Goal: Check status: Check status

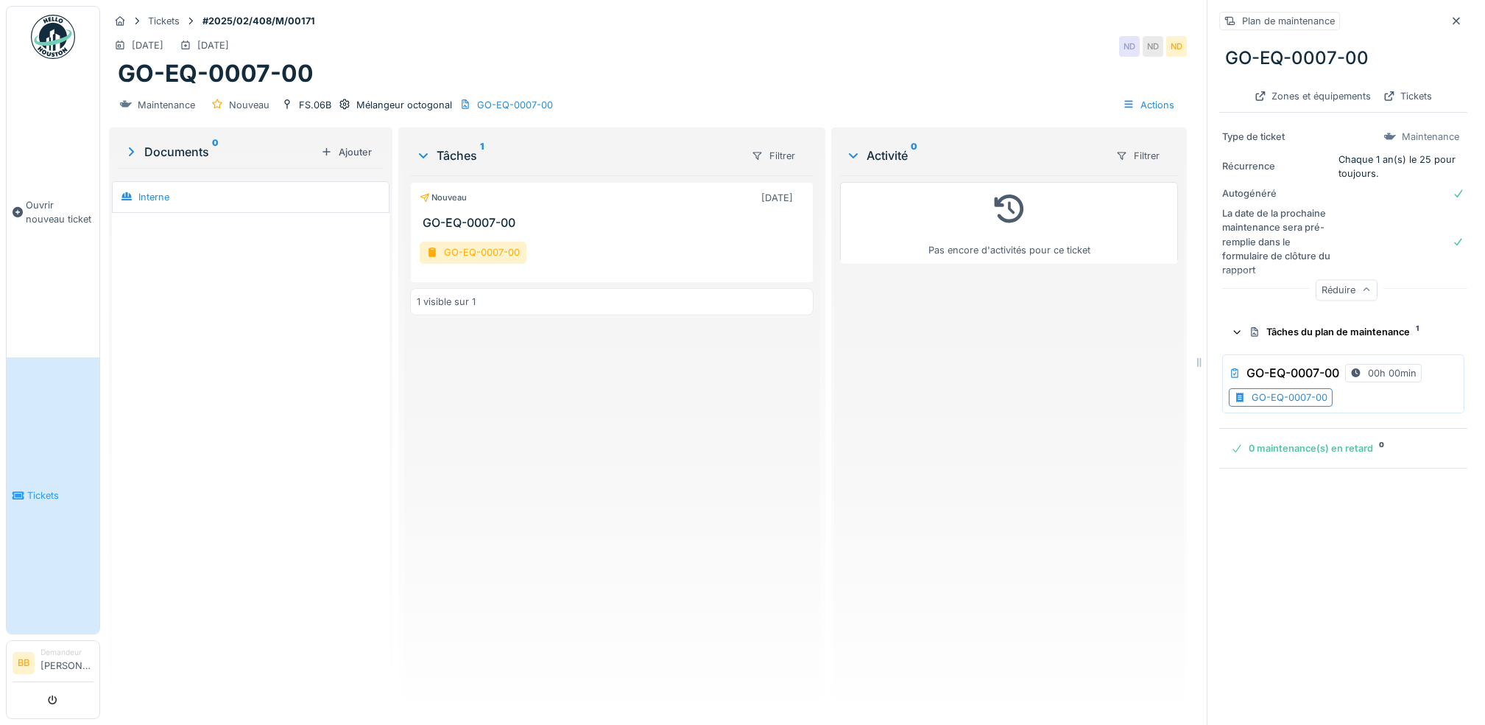
click at [51, 32] on img at bounding box center [53, 37] width 44 height 44
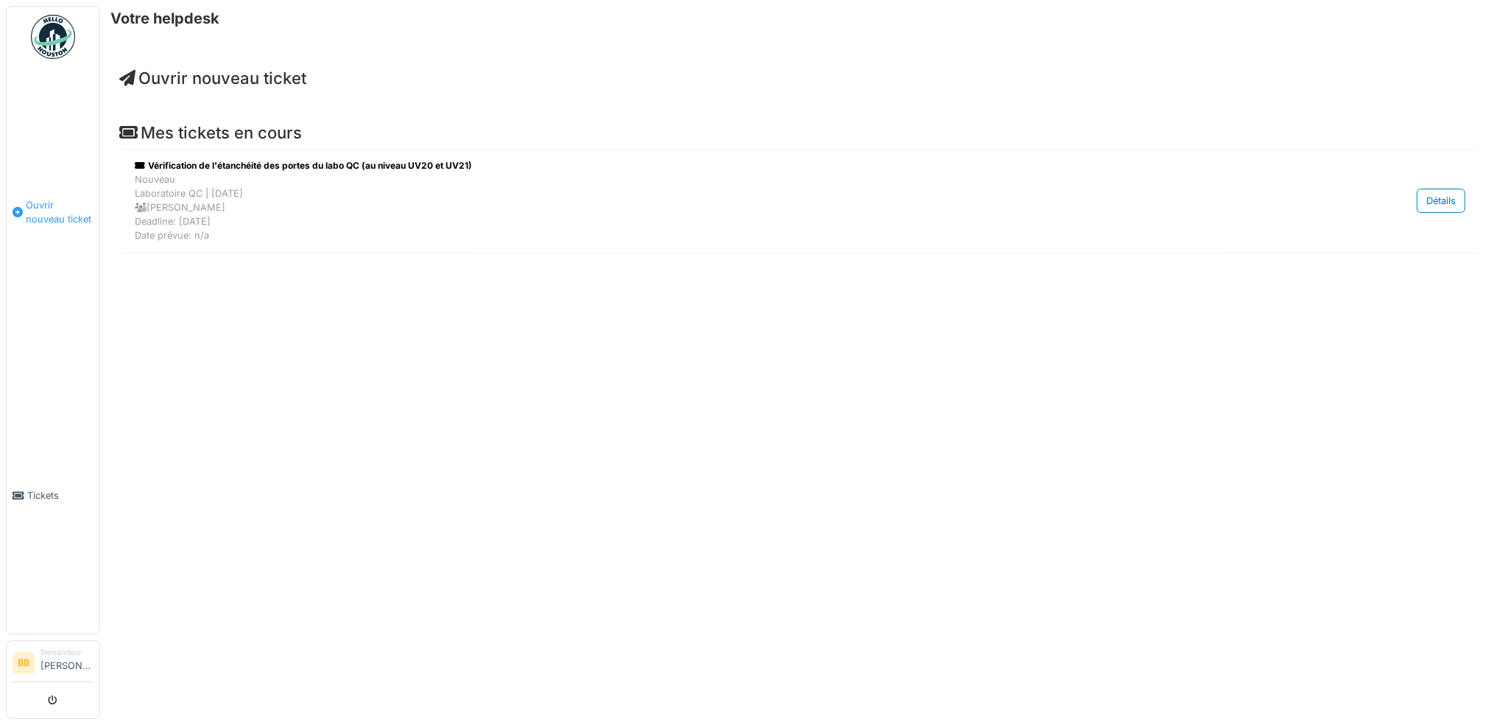
click at [26, 212] on span "Ouvrir nouveau ticket" at bounding box center [60, 212] width 68 height 28
click at [54, 490] on span "Tickets" at bounding box center [60, 495] width 66 height 14
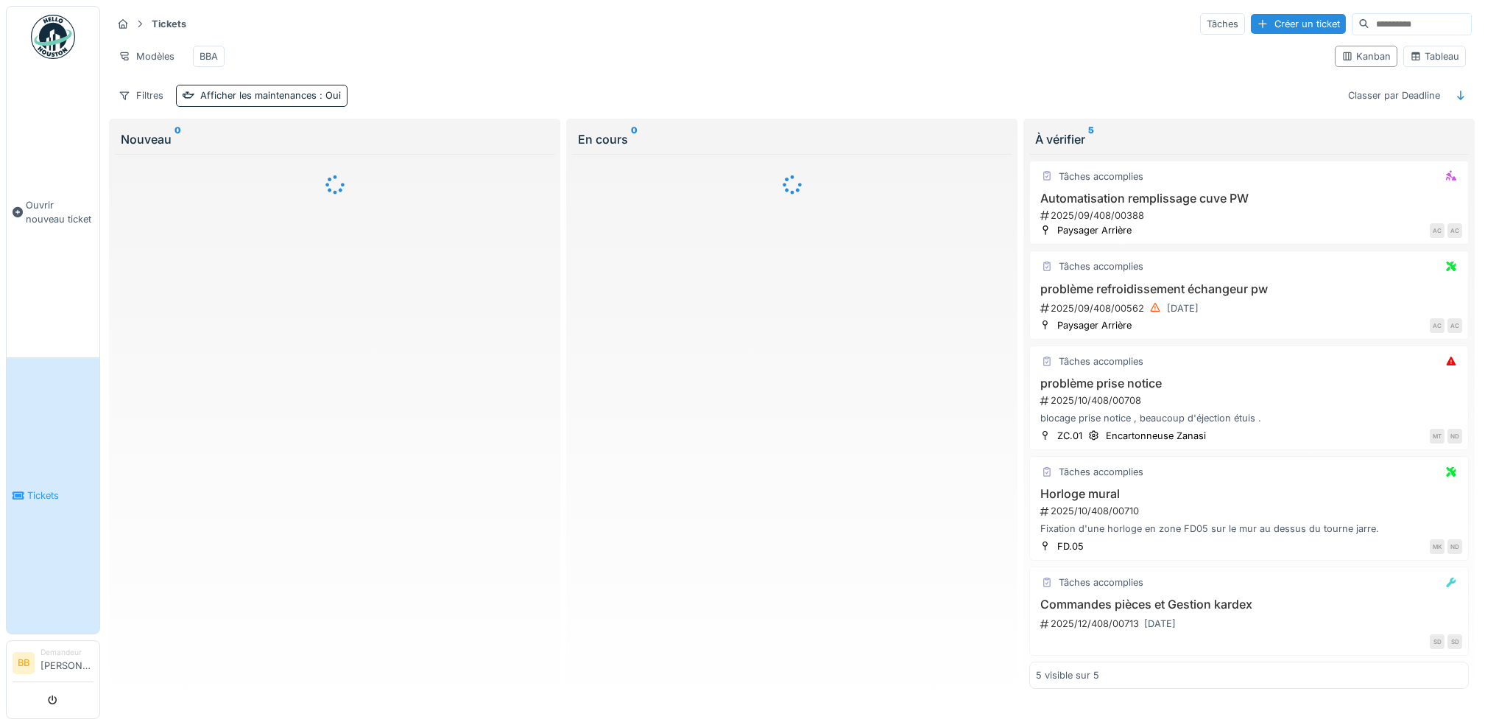
click at [1370, 23] on input at bounding box center [1421, 24] width 102 height 21
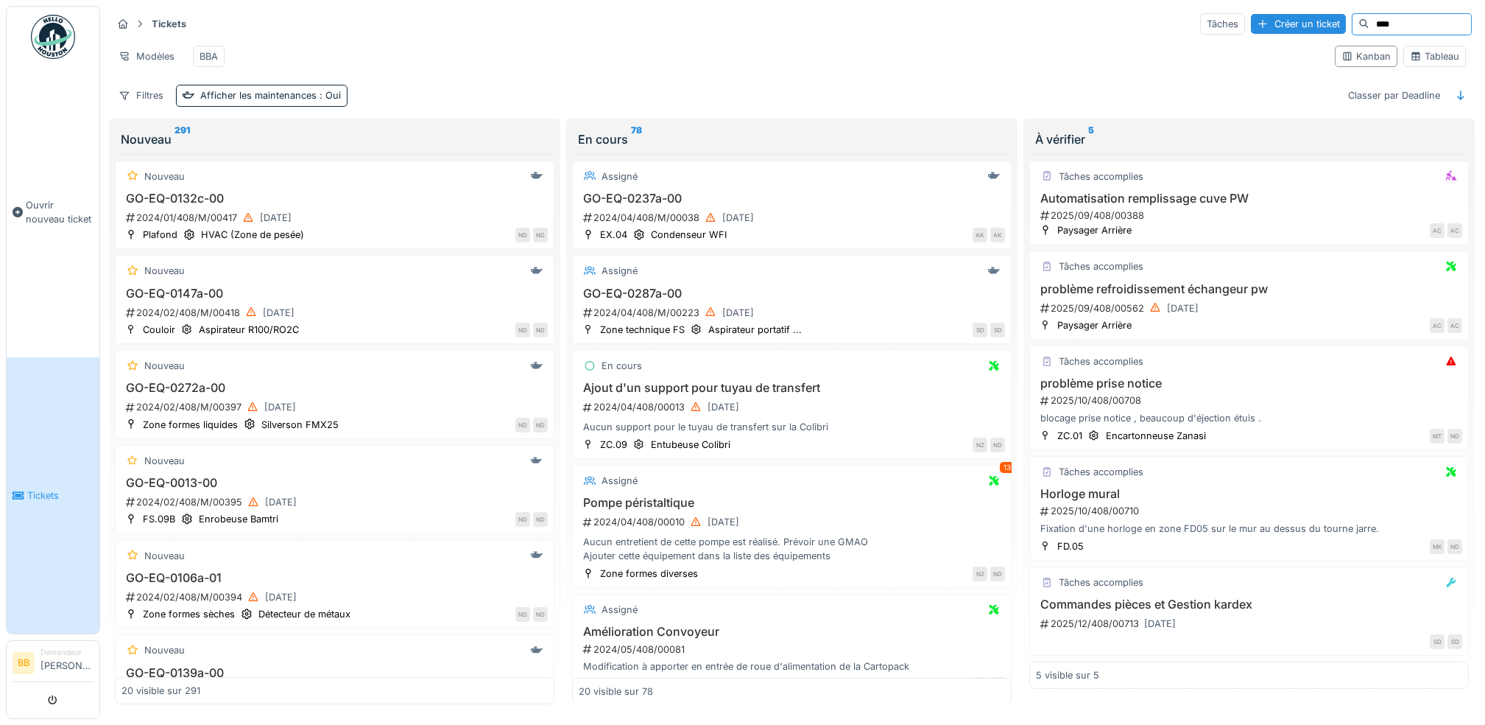
type input "****"
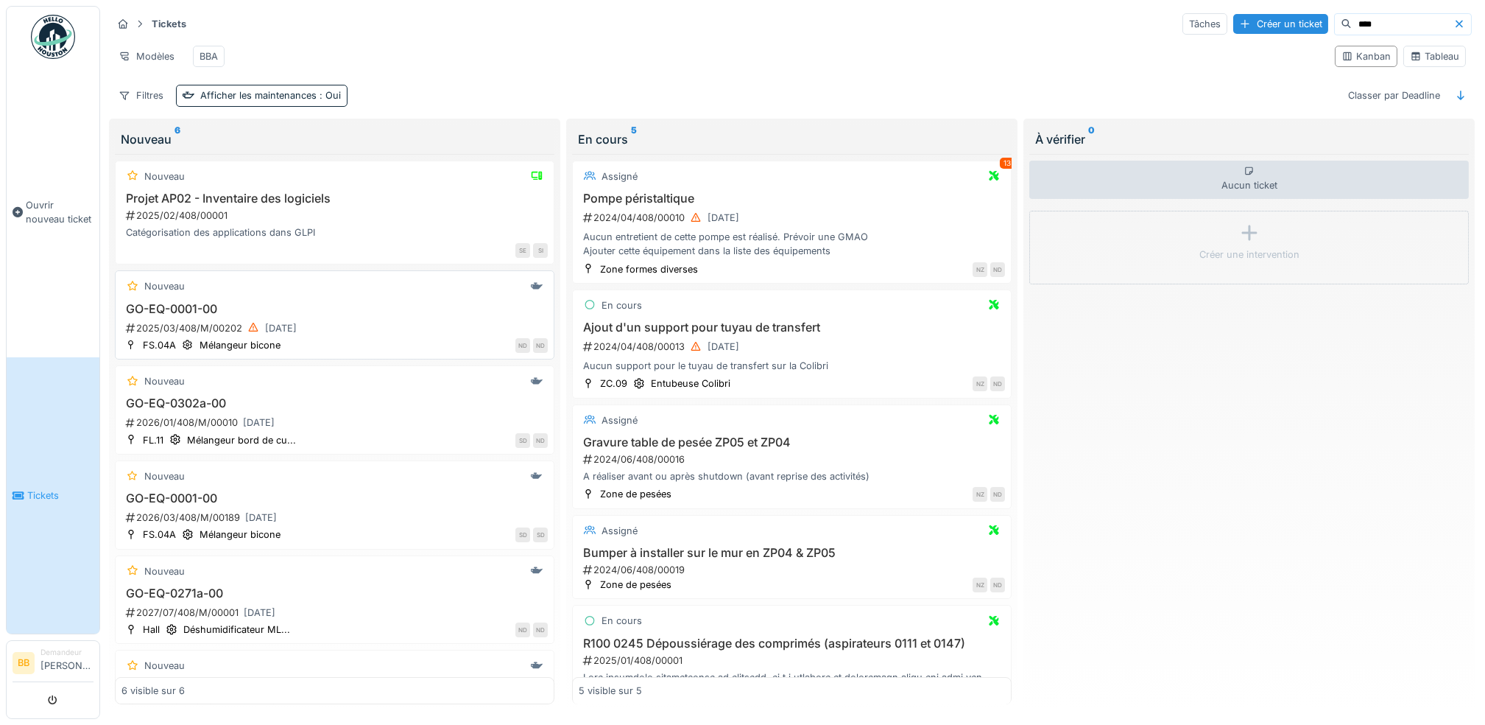
click at [210, 316] on h3 "GO-EQ-0001-00" at bounding box center [334, 309] width 426 height 14
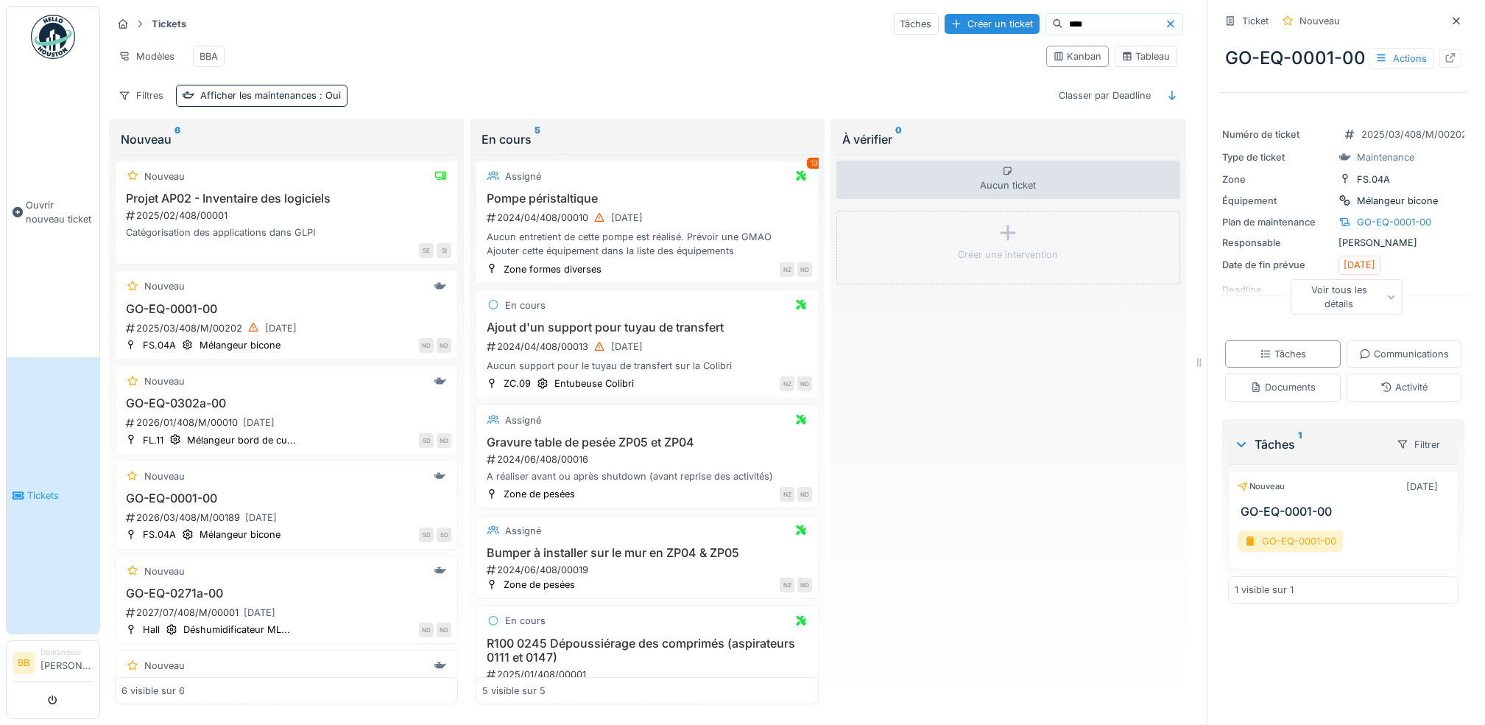
click at [1340, 314] on div "Voir tous les détails" at bounding box center [1346, 296] width 113 height 35
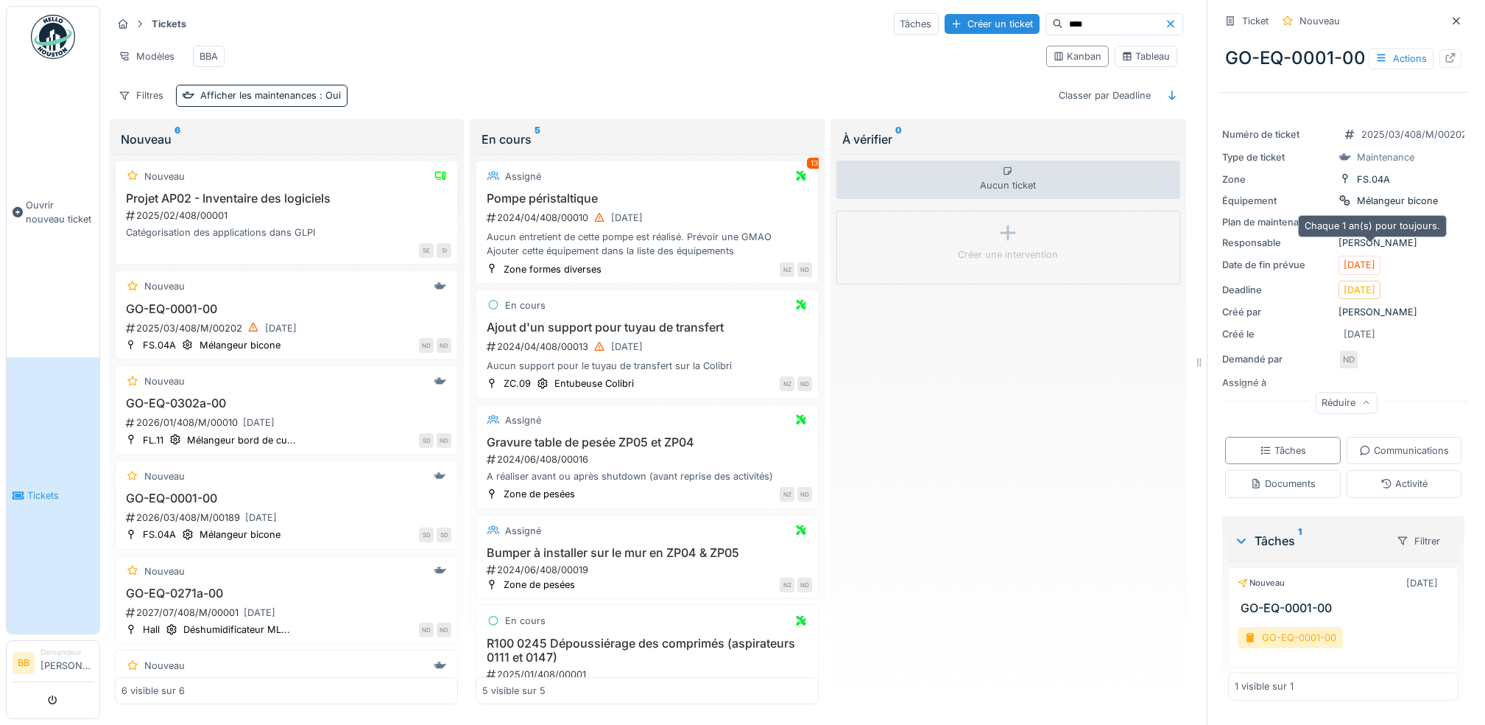
click at [1401, 229] on div "GO-EQ-0001-00" at bounding box center [1394, 222] width 74 height 14
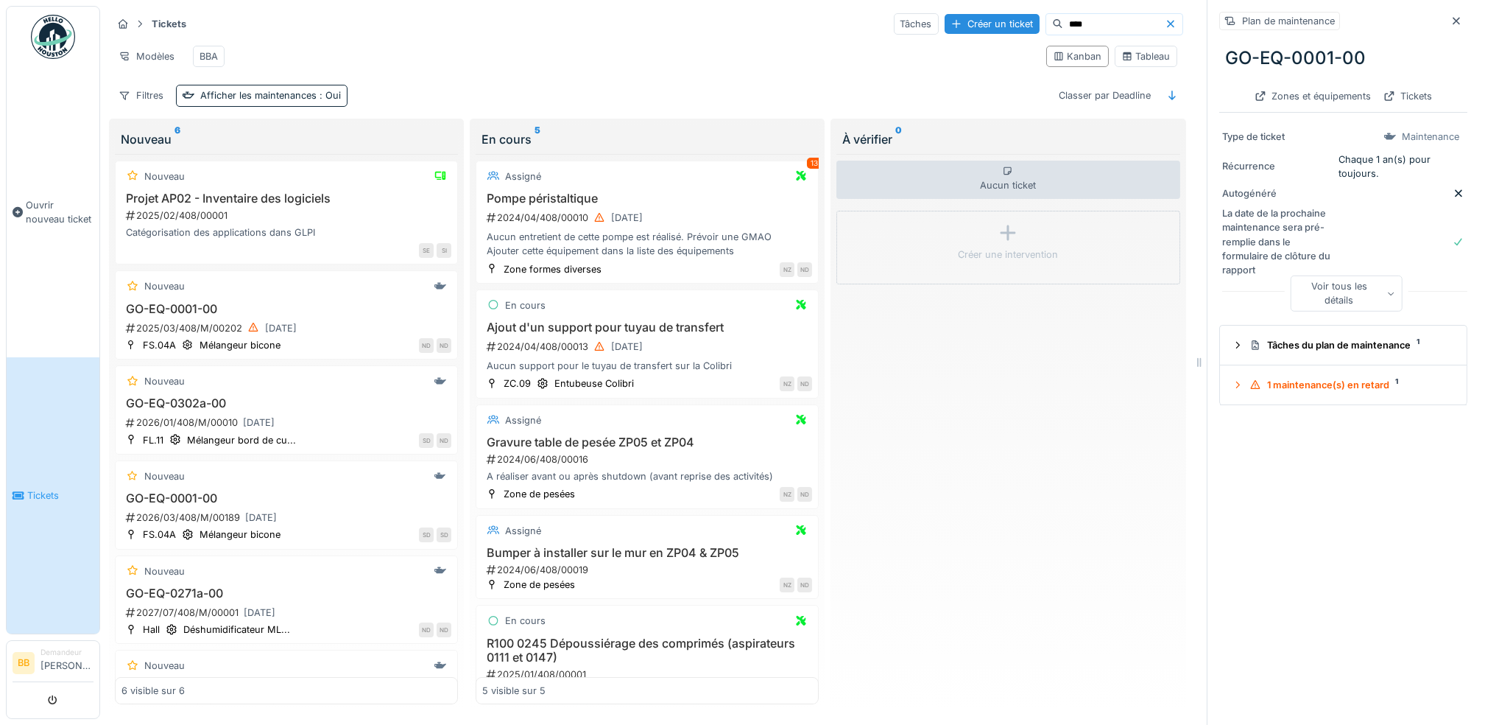
click at [1325, 307] on div "Voir tous les détails" at bounding box center [1346, 292] width 113 height 35
click at [1320, 339] on div "Tâches du plan de maintenance 1" at bounding box center [1350, 332] width 200 height 14
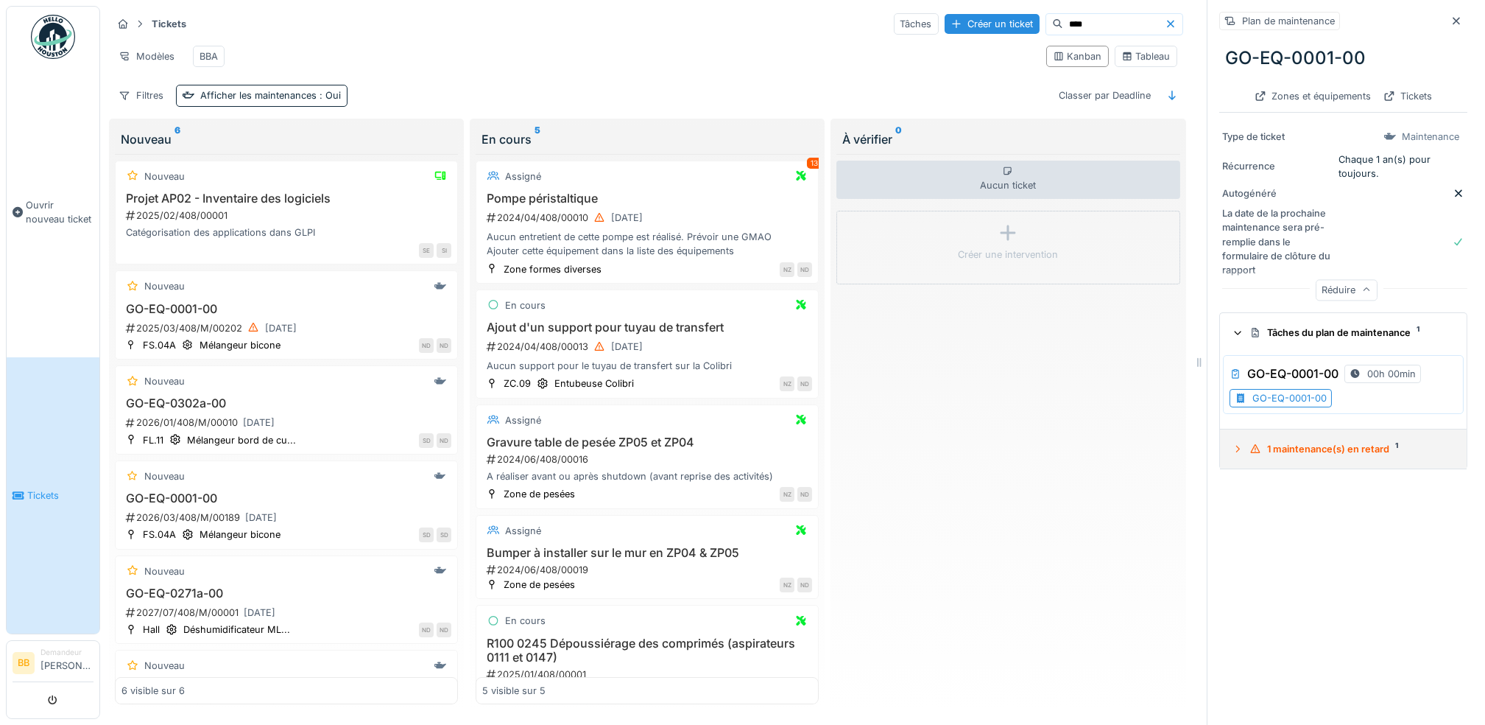
click at [1312, 452] on div "1 maintenance(s) en retard 1" at bounding box center [1350, 449] width 200 height 14
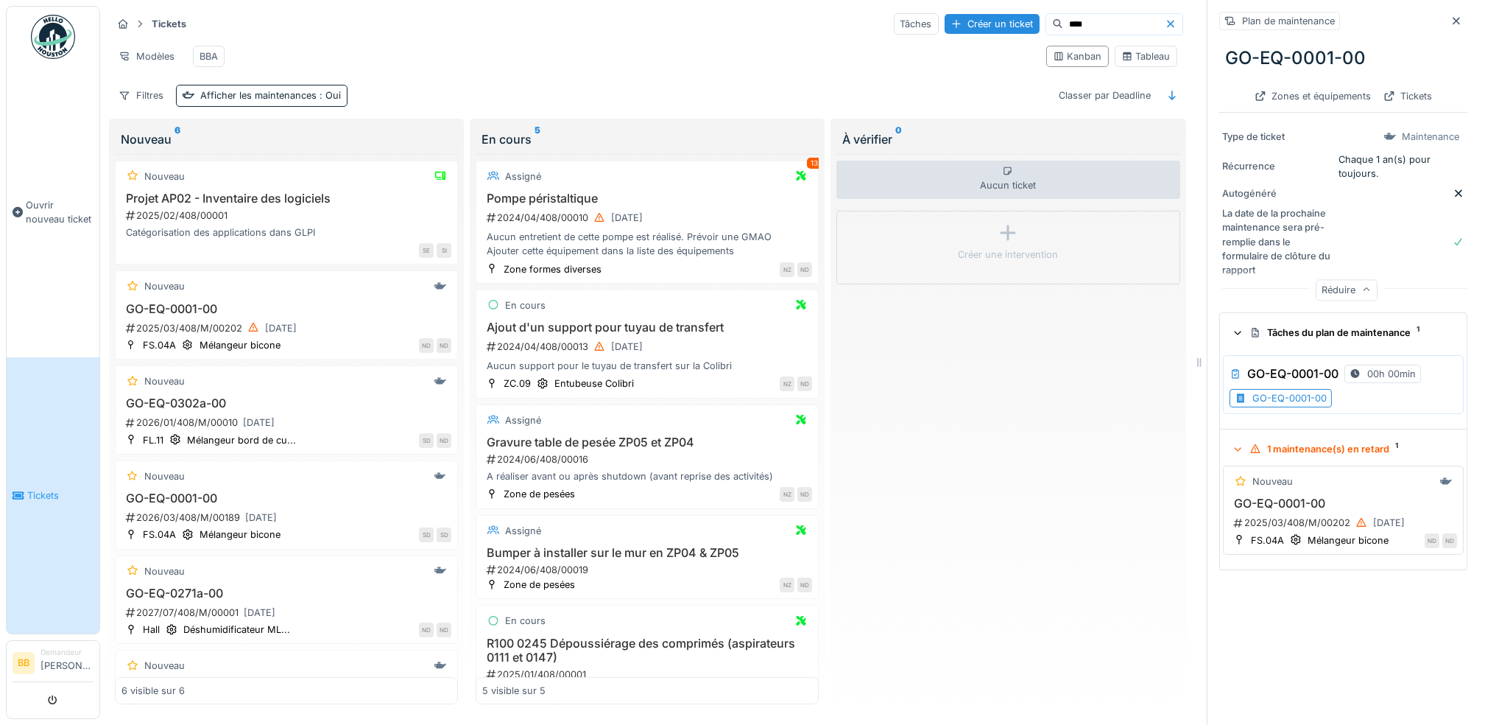
click at [1277, 506] on h3 "GO-EQ-0001-00" at bounding box center [1344, 503] width 228 height 14
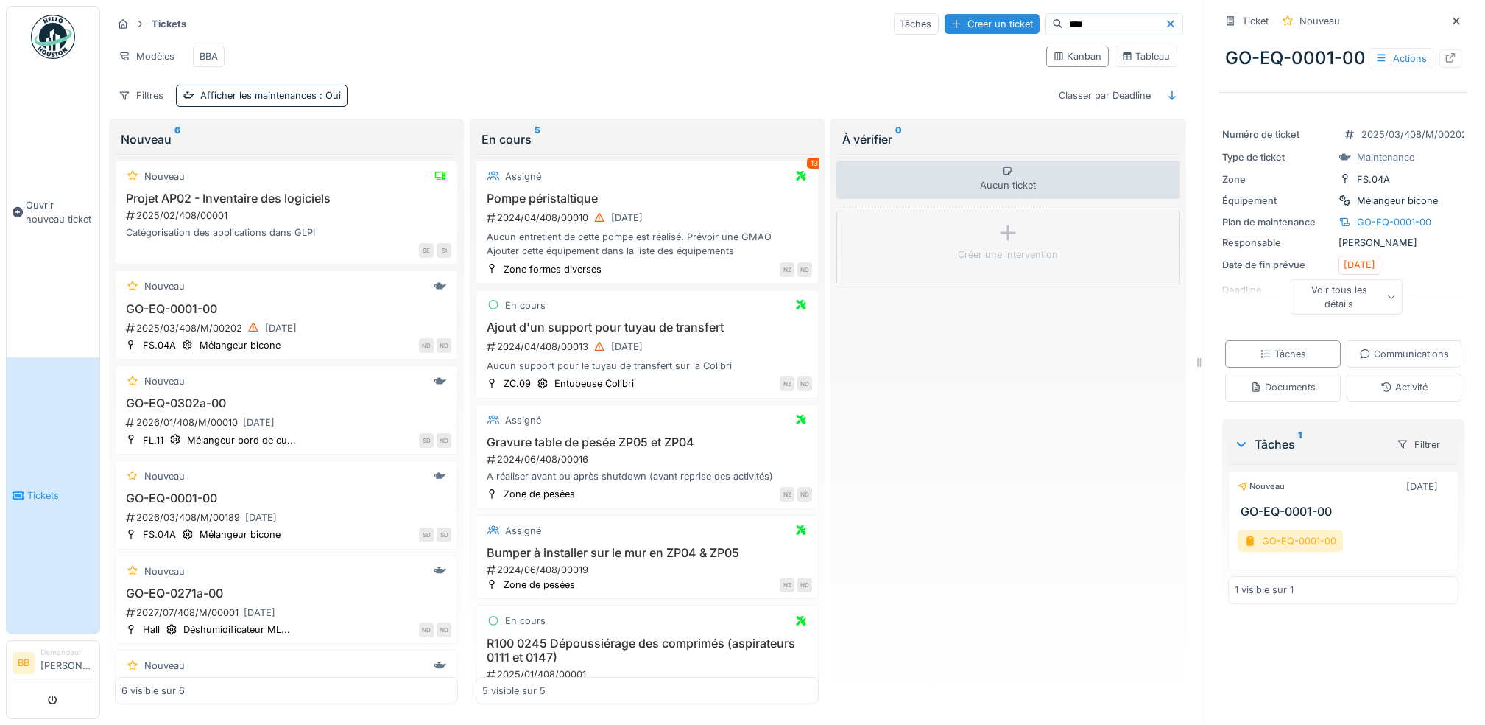
scroll to position [15, 0]
